Goal: Task Accomplishment & Management: Manage account settings

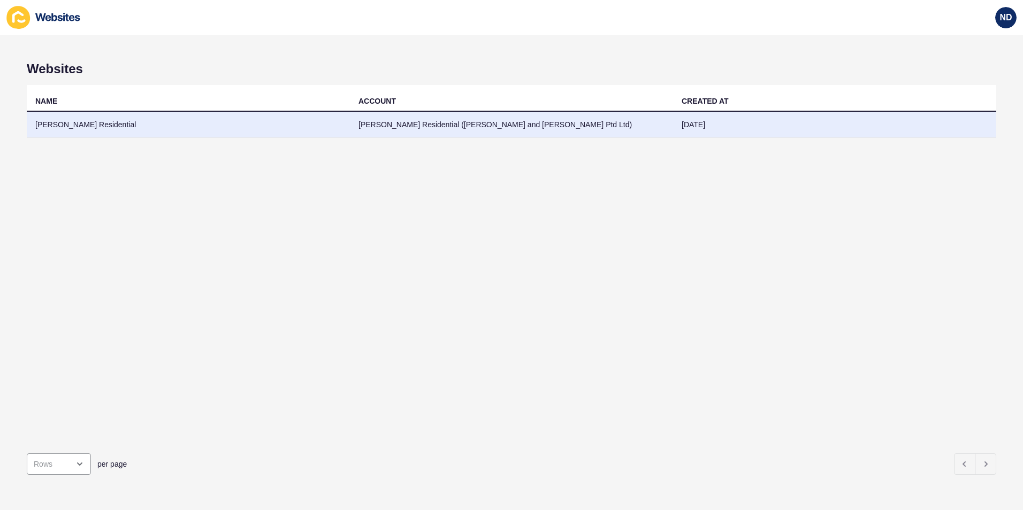
click at [57, 125] on td "[PERSON_NAME] Residential" at bounding box center [188, 125] width 323 height 26
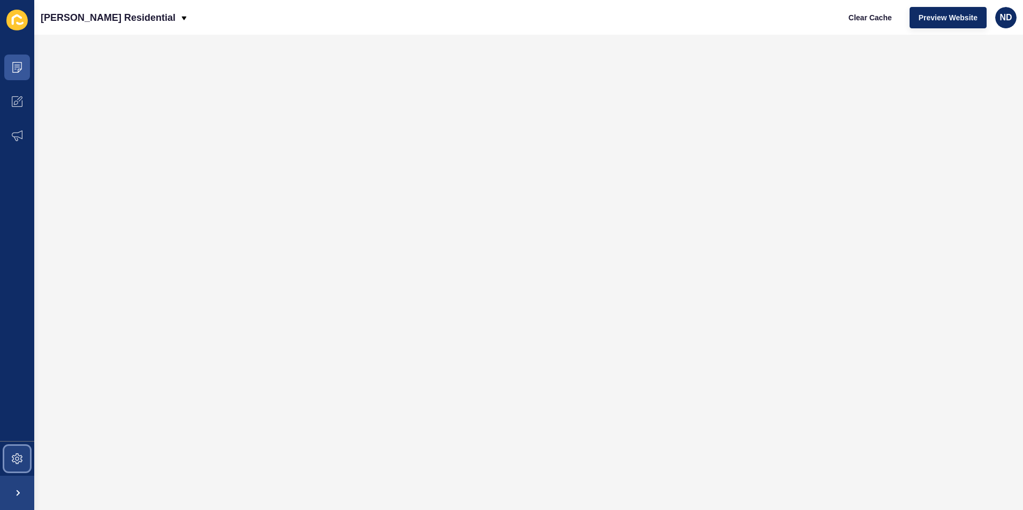
click at [20, 450] on span at bounding box center [17, 459] width 34 height 34
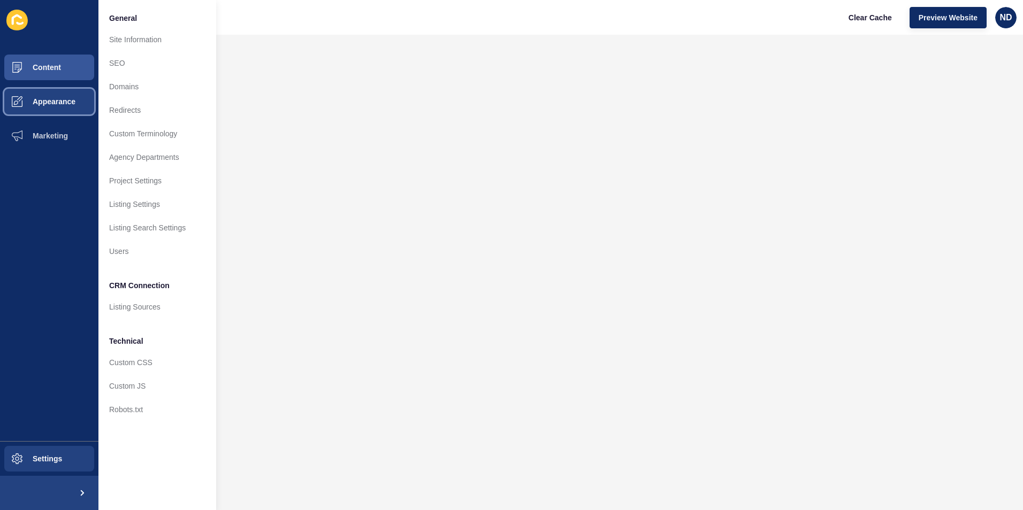
click at [26, 89] on span at bounding box center [17, 102] width 34 height 34
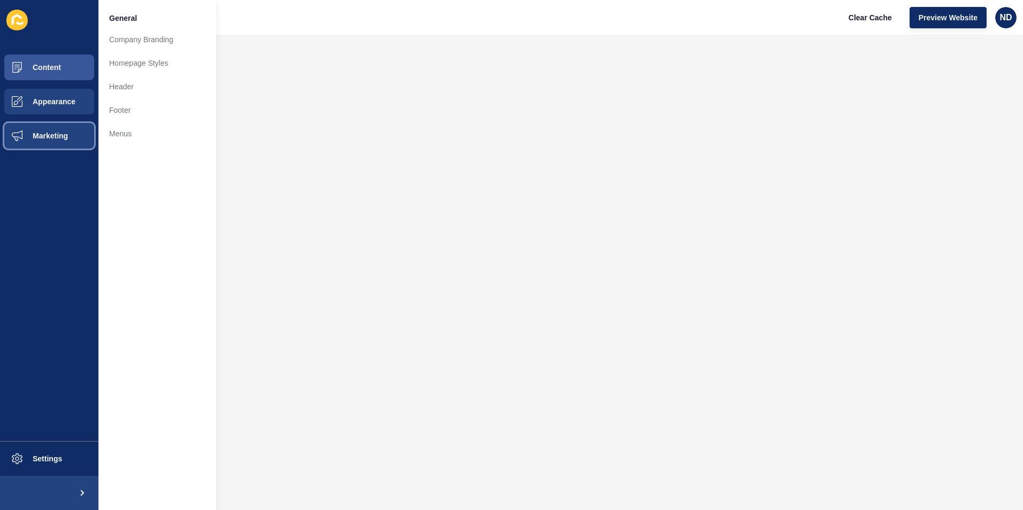
click at [26, 143] on span at bounding box center [17, 136] width 34 height 34
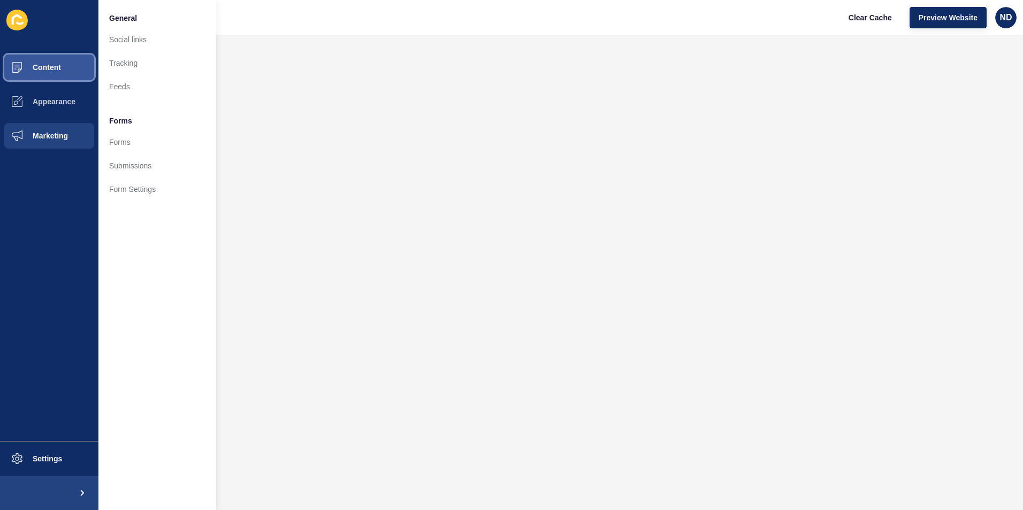
click at [31, 82] on span at bounding box center [17, 67] width 34 height 34
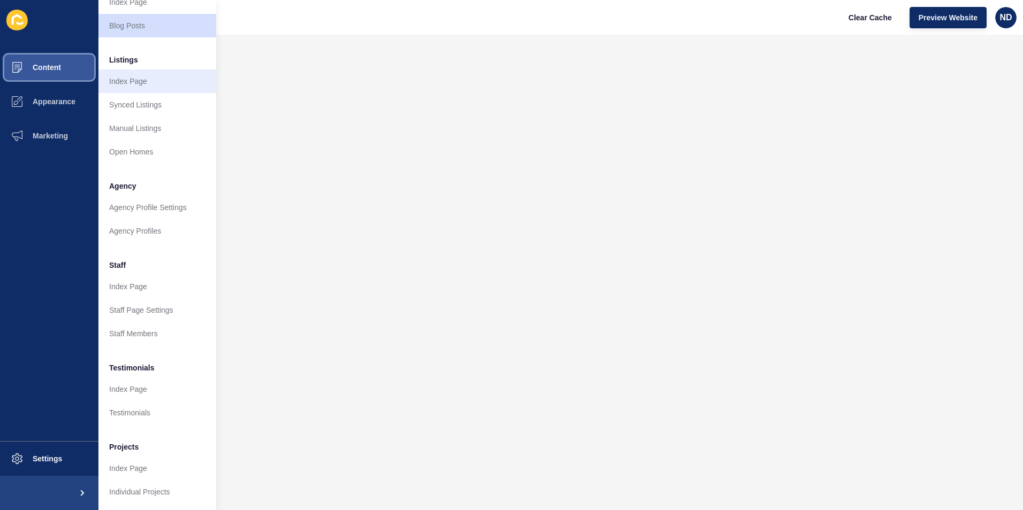
scroll to position [125, 0]
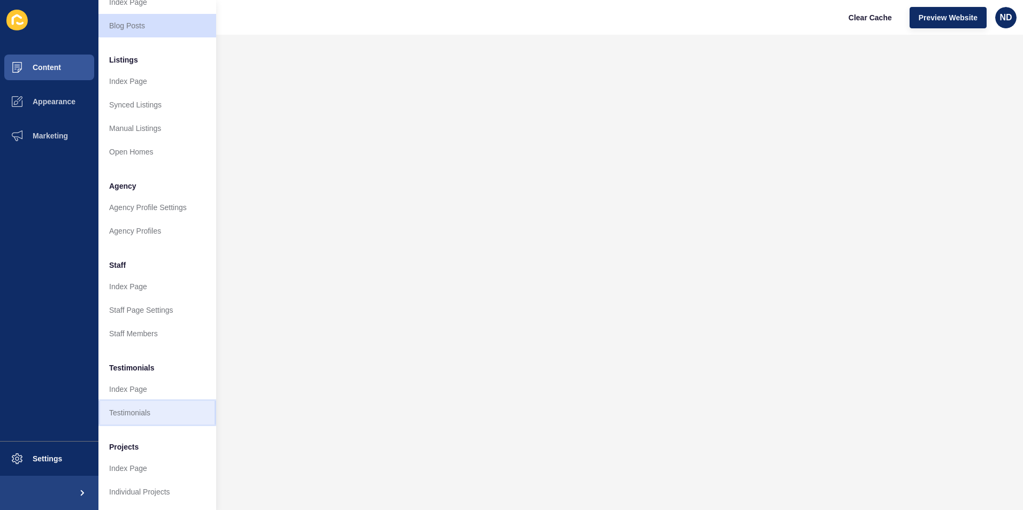
click at [150, 403] on link "Testimonials" at bounding box center [157, 413] width 118 height 24
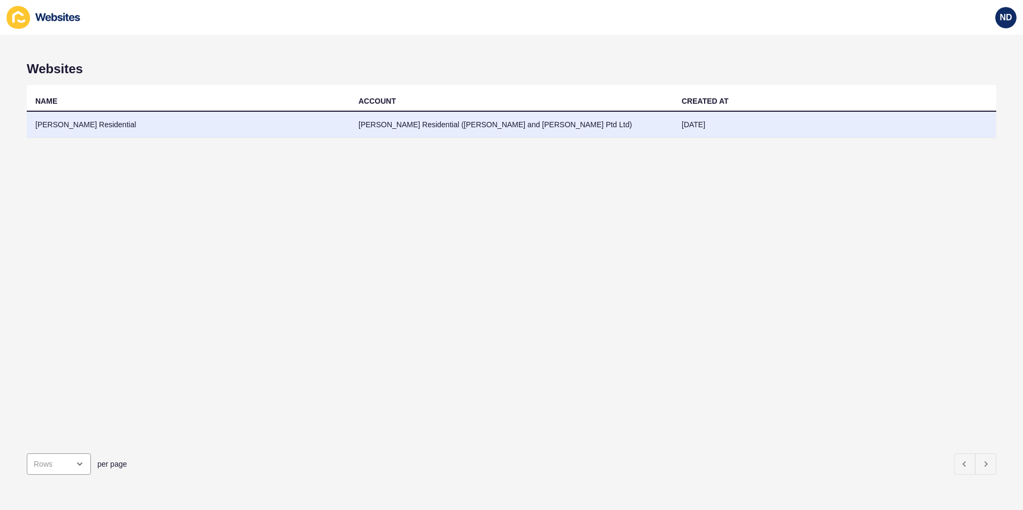
click at [201, 136] on td "[PERSON_NAME] Residential" at bounding box center [188, 125] width 323 height 26
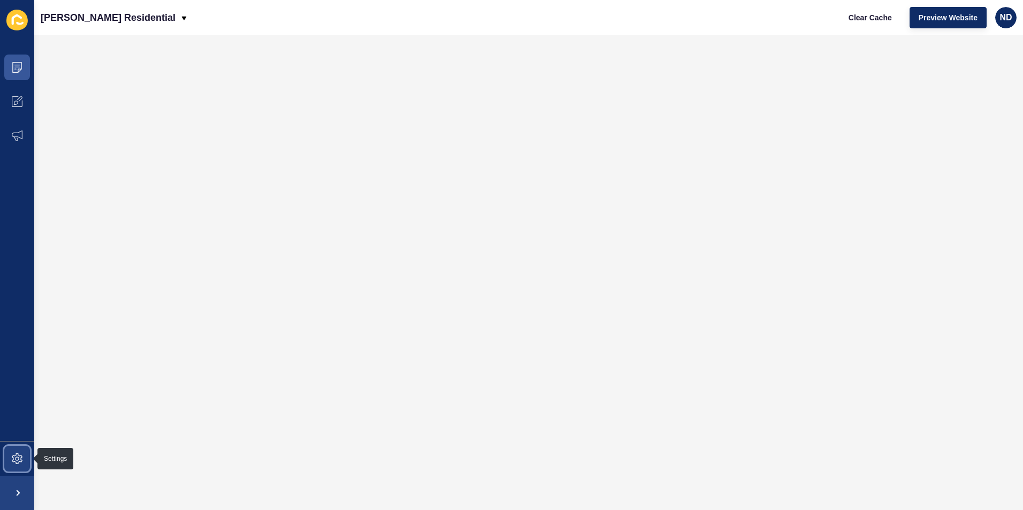
click at [22, 457] on icon at bounding box center [17, 459] width 11 height 11
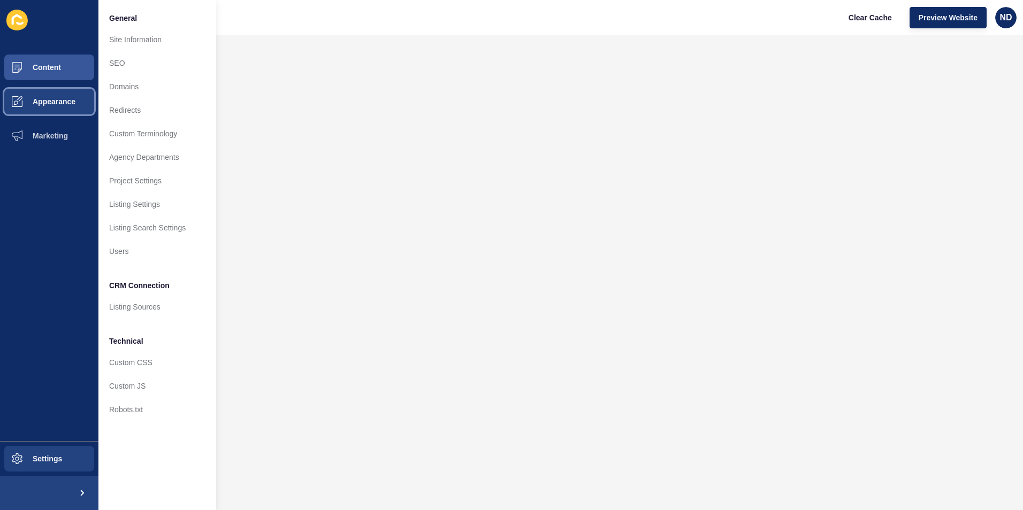
click at [33, 108] on span at bounding box center [17, 102] width 34 height 34
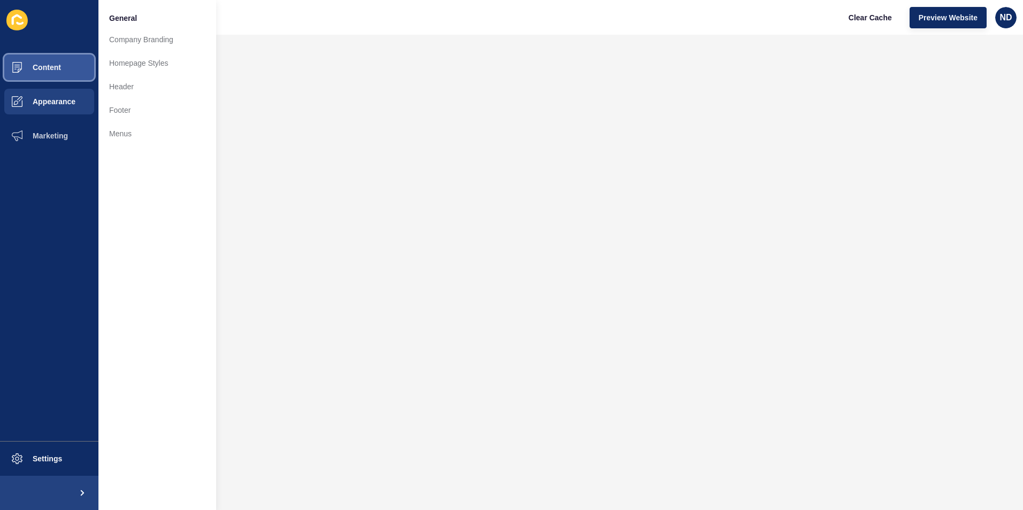
click at [33, 76] on span at bounding box center [17, 67] width 34 height 34
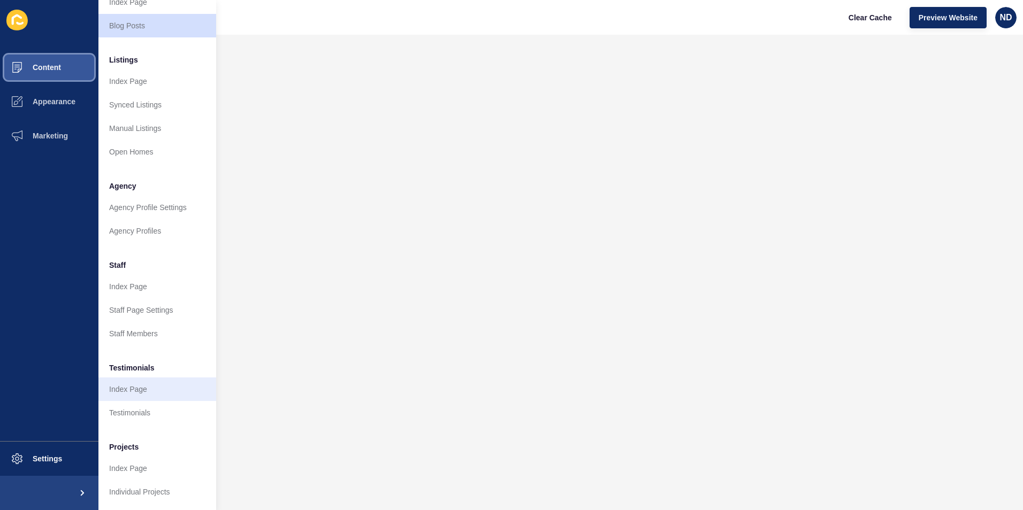
scroll to position [125, 0]
click at [154, 406] on link "Testimonials" at bounding box center [157, 413] width 118 height 24
